Goal: Task Accomplishment & Management: Use online tool/utility

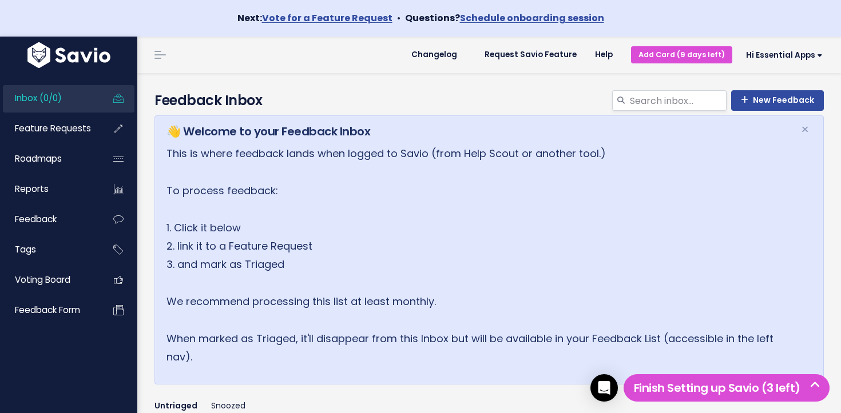
click at [47, 97] on span "Inbox (0/0)" at bounding box center [38, 98] width 47 height 12
click at [62, 138] on link "Feature Requests" at bounding box center [49, 129] width 92 height 26
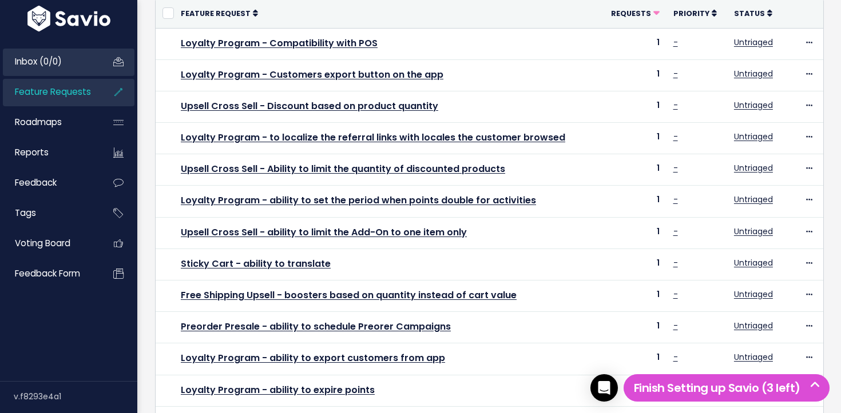
scroll to position [152, 0]
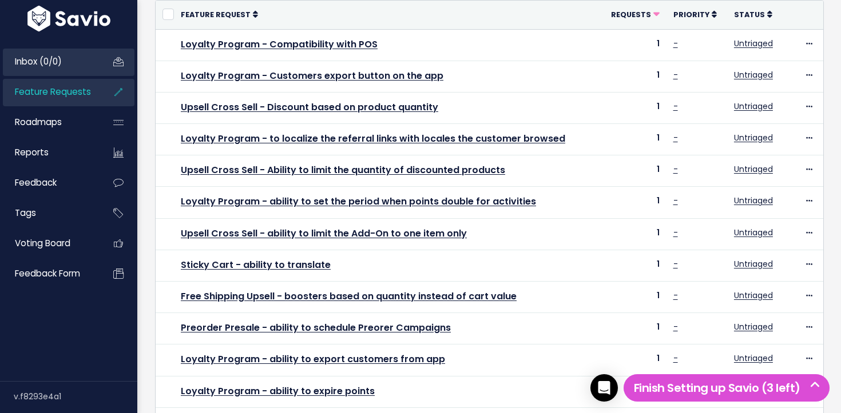
click at [69, 69] on link "Inbox (0/0)" at bounding box center [49, 62] width 92 height 26
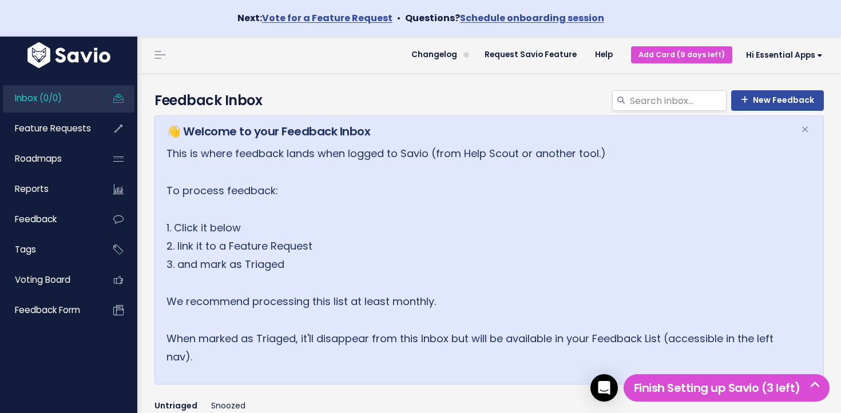
click at [93, 85] on div "Inbox (0/0) Feature Requests Roadmaps Reports" at bounding box center [68, 204] width 137 height 266
click at [91, 93] on link "Inbox (0/0)" at bounding box center [49, 98] width 92 height 26
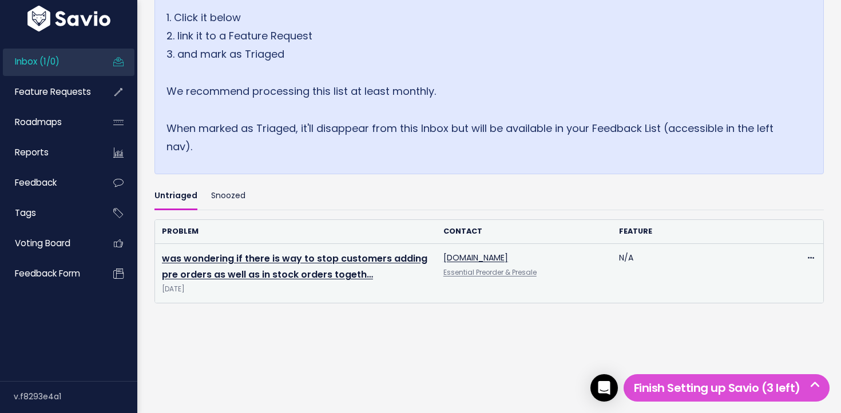
click at [319, 266] on td "was wondering if there is way to stop customers adding pre orders as well as in…" at bounding box center [295, 273] width 281 height 59
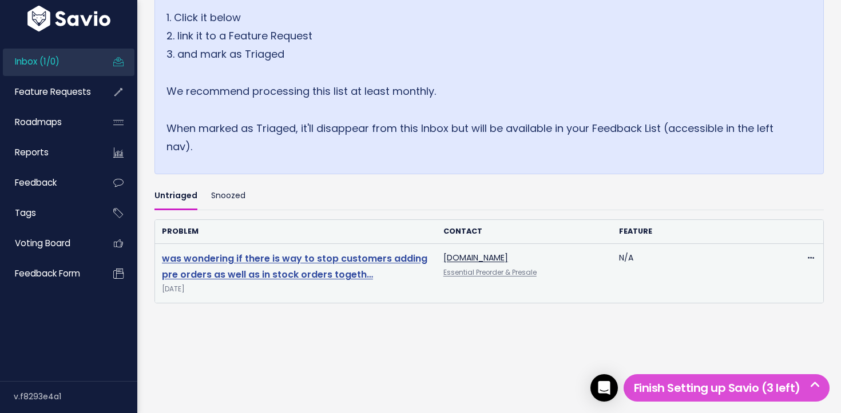
click at [324, 259] on link "was wondering if there is way to stop customers adding pre orders as well as in…" at bounding box center [294, 267] width 265 height 30
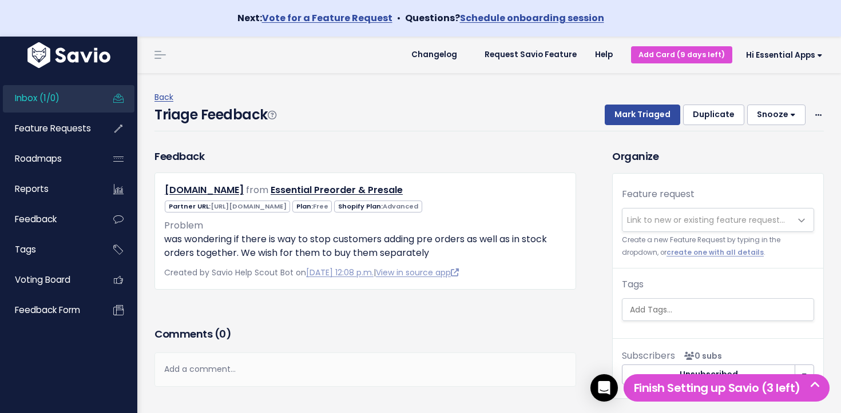
click at [690, 212] on span "Link to new or existing feature request..." at bounding box center [706, 220] width 168 height 23
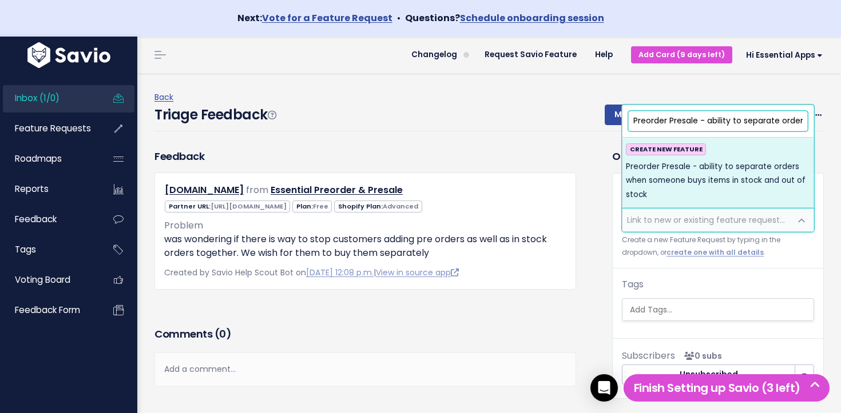
drag, startPoint x: 708, startPoint y: 122, endPoint x: 600, endPoint y: 123, distance: 108.7
click at [568, 124] on body "Next: Vote for a Feature Request • Questions? Schedule onboarding session Inbox…" at bounding box center [420, 231] width 841 height 463
click at [740, 118] on input "Preorder Presale - ability to separate orders when someone buys items in stock …" at bounding box center [718, 121] width 180 height 20
drag, startPoint x: 734, startPoint y: 120, endPoint x: 723, endPoint y: 121, distance: 10.3
click at [723, 121] on input "Preorder Presale - ability to separate orders when someone buys items in stock …" at bounding box center [718, 121] width 180 height 20
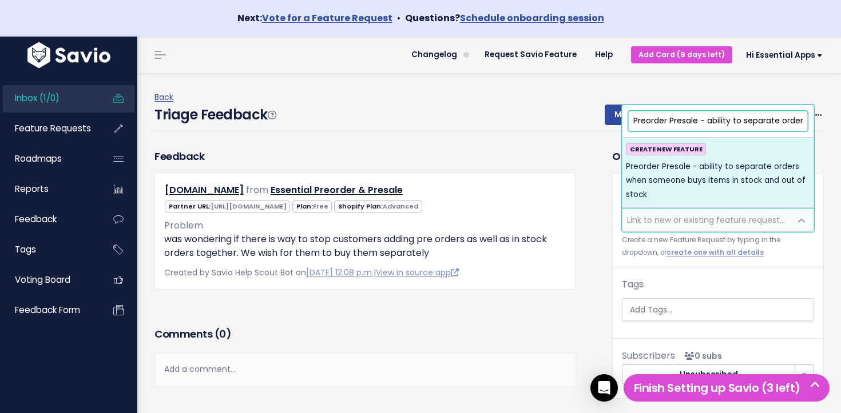
click at [723, 121] on input "Preorder Presale - ability to separate orders when someone buys items in stock …" at bounding box center [718, 121] width 180 height 20
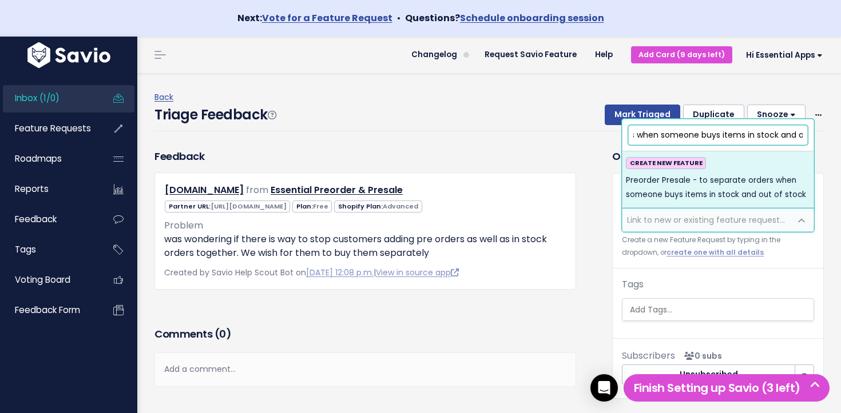
scroll to position [0, 171]
drag, startPoint x: 735, startPoint y: 132, endPoint x: 745, endPoint y: 134, distance: 10.0
click at [745, 134] on input "Preorder Presale - to separate orders when someone buys items in stock and out …" at bounding box center [718, 135] width 180 height 20
drag, startPoint x: 646, startPoint y: 134, endPoint x: 637, endPoint y: 136, distance: 8.7
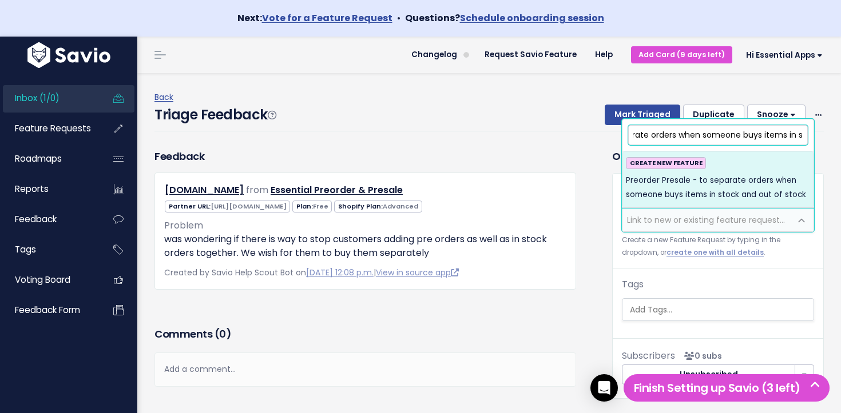
click at [635, 135] on input "Preorder Presale - to separate orders when someone buys items in stock and out …" at bounding box center [718, 135] width 180 height 20
click at [731, 137] on input "Preorder Presale - to separate orders when someone buys items in stock and out …" at bounding box center [718, 135] width 180 height 20
drag, startPoint x: 754, startPoint y: 137, endPoint x: 809, endPoint y: 136, distance: 54.9
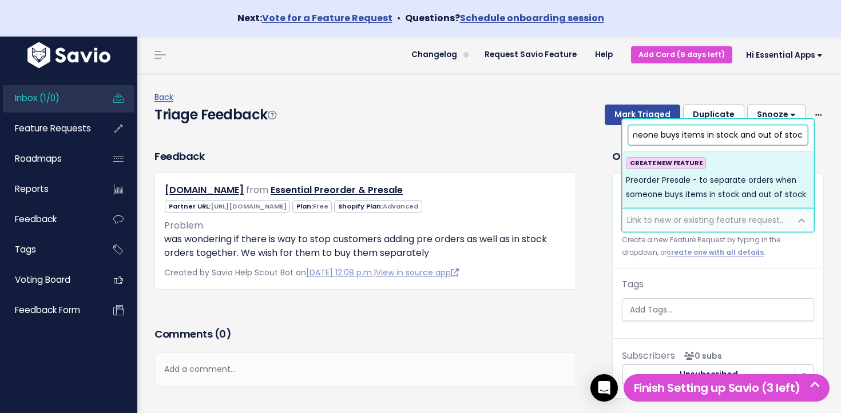
click at [809, 136] on span "Preorder Presale - to separate orders when someone buys items in stock and out …" at bounding box center [718, 135] width 184 height 25
click at [783, 137] on input "Preorder Presale - to separate orders when someone buys items in stock and out …" at bounding box center [718, 135] width 180 height 20
type input "Preorder Presale - to separate orders when someone buys items in stock and out …"
click at [746, 186] on span "Preorder Presale - to separate orders when someone buys items in stock and out …" at bounding box center [718, 188] width 184 height 28
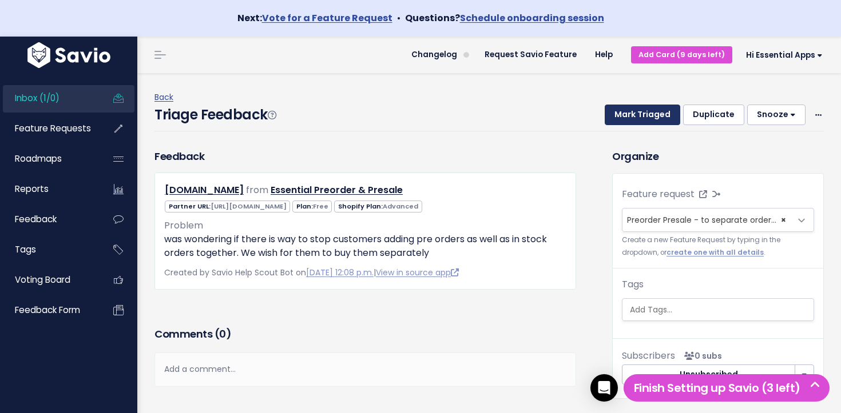
click at [642, 123] on button "Mark Triaged" at bounding box center [641, 115] width 75 height 21
